Goal: Task Accomplishment & Management: Complete application form

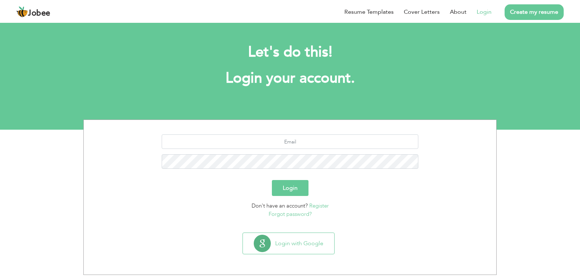
type input "[EMAIL_ADDRESS][DOMAIN_NAME]"
click at [283, 187] on button "Login" at bounding box center [290, 188] width 37 height 16
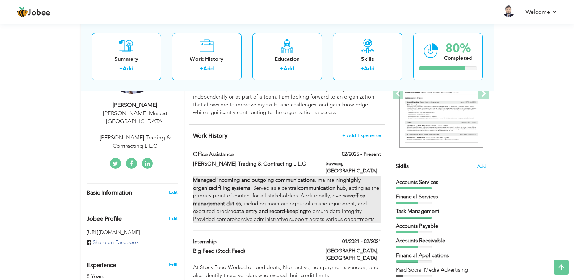
scroll to position [116, 0]
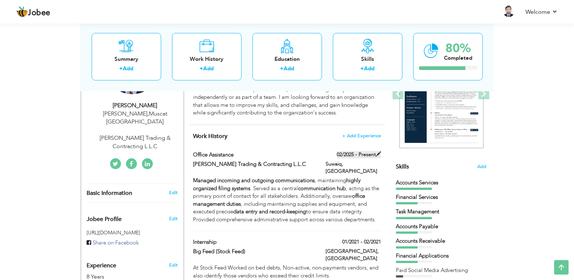
click at [380, 153] on span at bounding box center [378, 153] width 5 height 5
type input "Office Assistance"
type input "[PERSON_NAME] Trading & Contracting L.L.C"
type input "02/2025"
type input "[GEOGRAPHIC_DATA]"
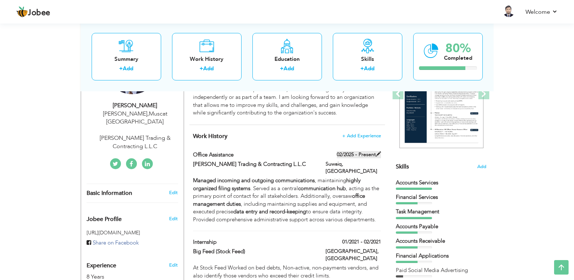
type input "Suwaiq"
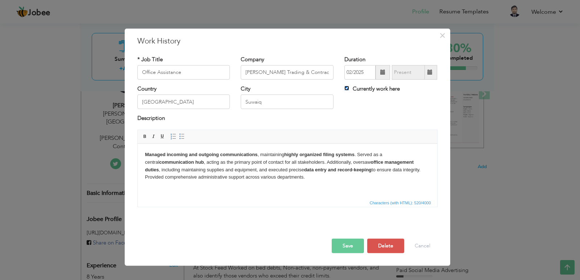
click at [347, 86] on input "Currently work here" at bounding box center [346, 88] width 5 height 5
checkbox input "false"
click at [406, 75] on input "08/2025" at bounding box center [408, 72] width 33 height 14
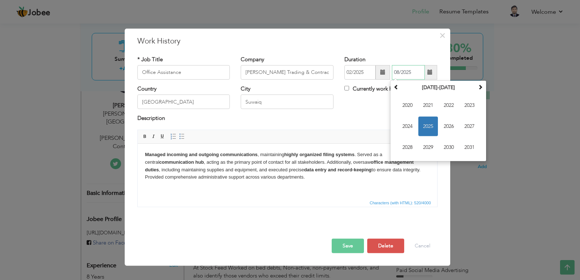
click at [431, 124] on span "2025" at bounding box center [428, 127] width 20 height 20
click at [451, 124] on span "Jul" at bounding box center [449, 127] width 20 height 20
type input "07/2025"
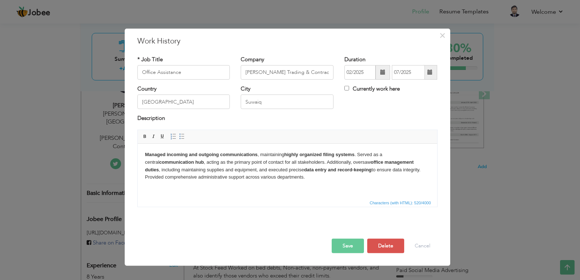
click at [349, 247] on button "Save" at bounding box center [347, 246] width 32 height 14
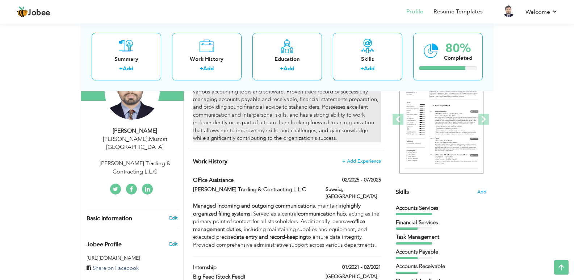
scroll to position [0, 0]
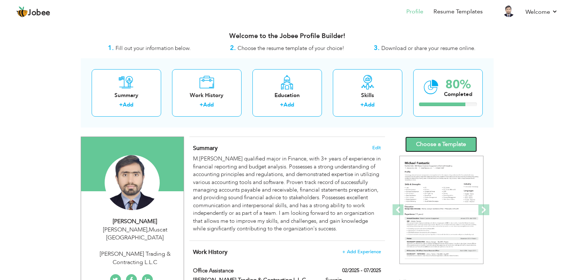
click at [433, 143] on link "Choose a Template" at bounding box center [441, 145] width 72 height 16
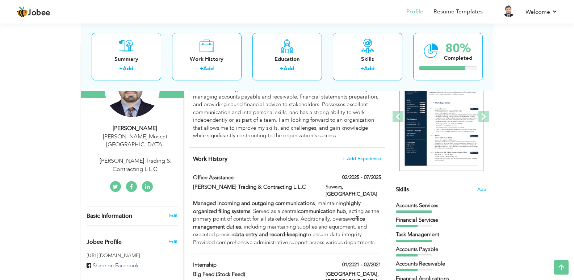
scroll to position [87, 0]
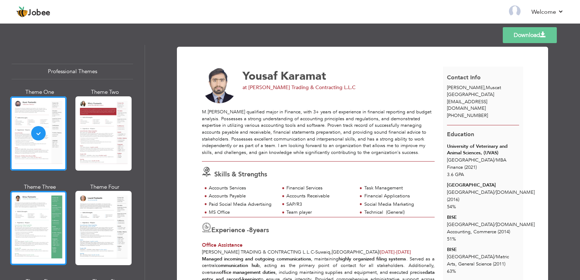
click at [56, 214] on div at bounding box center [38, 228] width 57 height 74
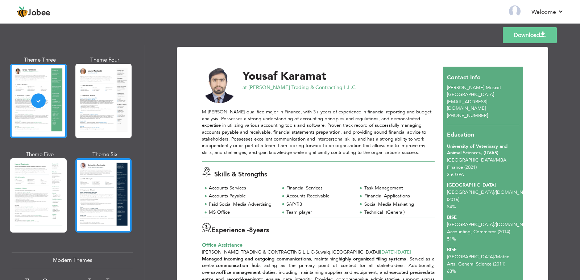
scroll to position [133, 0]
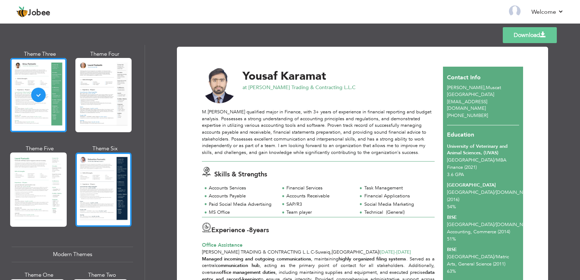
click at [104, 185] on div at bounding box center [103, 189] width 57 height 74
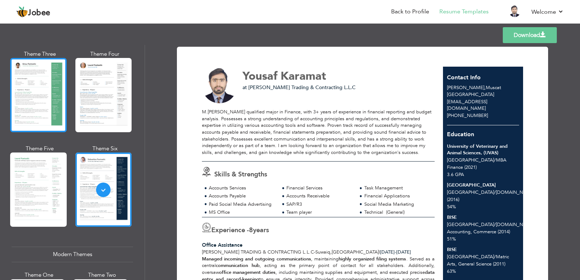
click at [46, 112] on div at bounding box center [38, 95] width 57 height 74
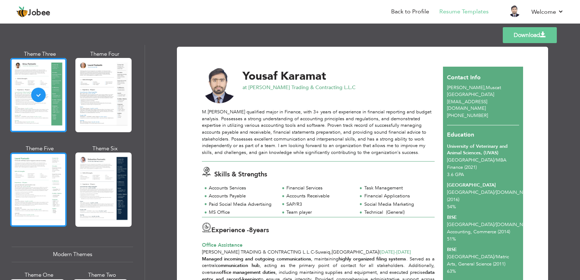
click at [38, 176] on div at bounding box center [38, 189] width 57 height 74
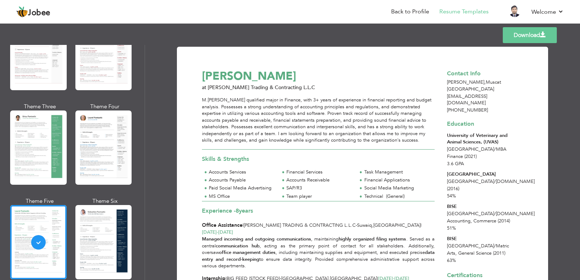
scroll to position [84, 0]
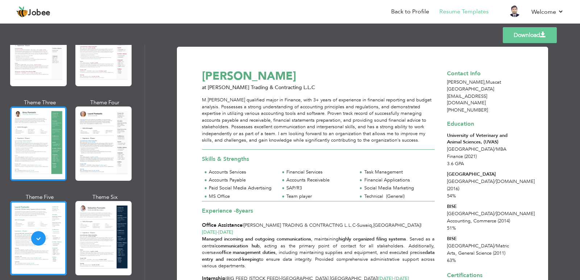
click at [44, 148] on div at bounding box center [38, 143] width 57 height 74
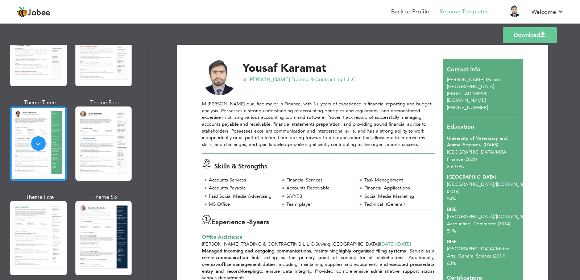
scroll to position [0, 0]
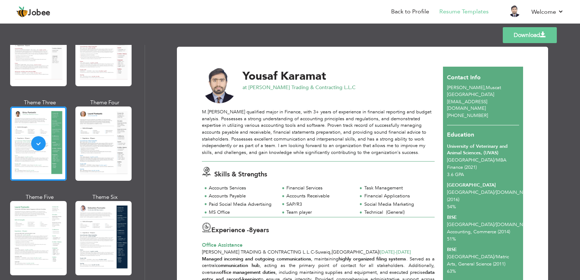
click at [524, 31] on link "Download" at bounding box center [529, 35] width 54 height 16
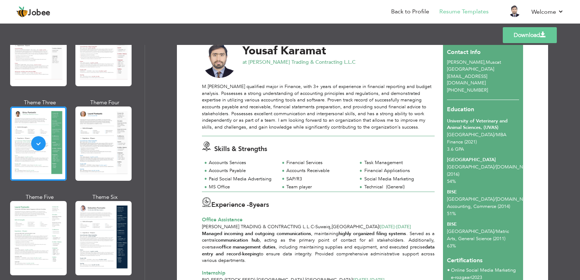
scroll to position [36, 0]
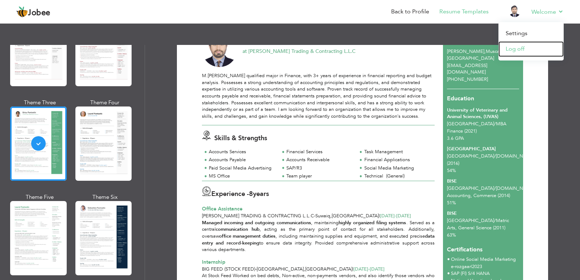
click at [519, 50] on link "Log off" at bounding box center [530, 49] width 65 height 16
